Goal: Consume media (video, audio): Consume media (video, audio)

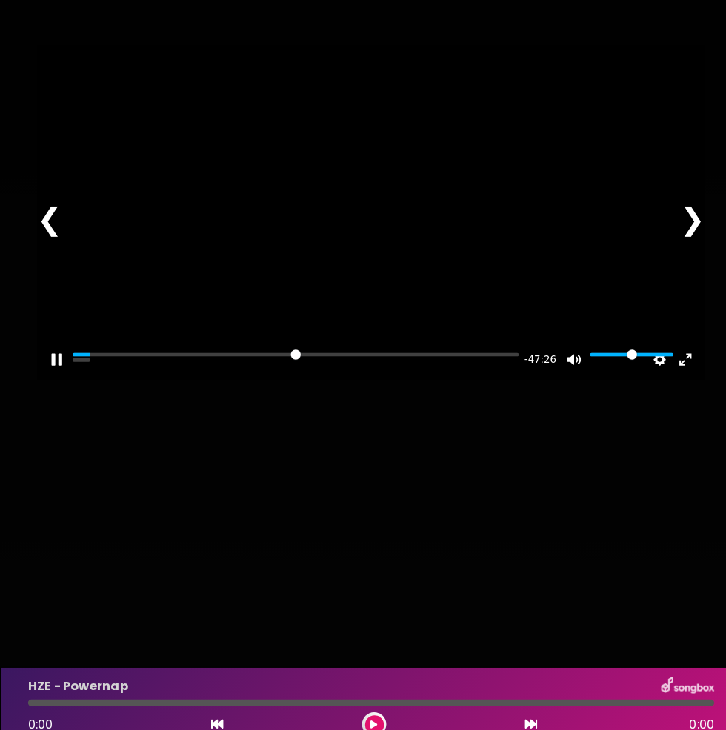
click at [401, 371] on div at bounding box center [362, 207] width 653 height 327
click at [273, 323] on div at bounding box center [362, 207] width 653 height 327
type input "****"
click at [59, 364] on button "Pause Play" at bounding box center [56, 352] width 24 height 24
